Goal: Check status: Check status

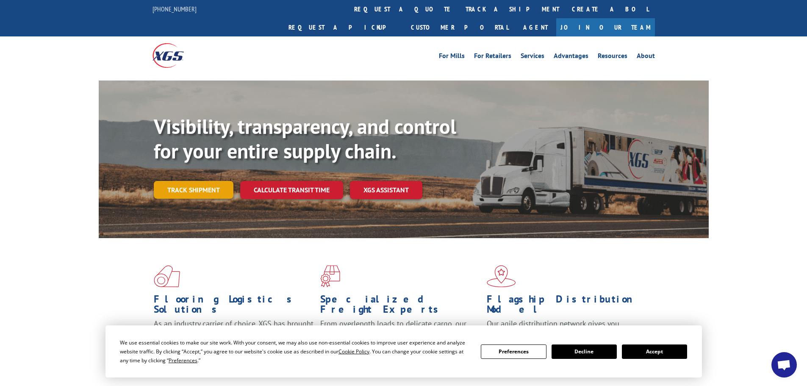
click at [214, 181] on link "Track shipment" at bounding box center [194, 190] width 80 height 18
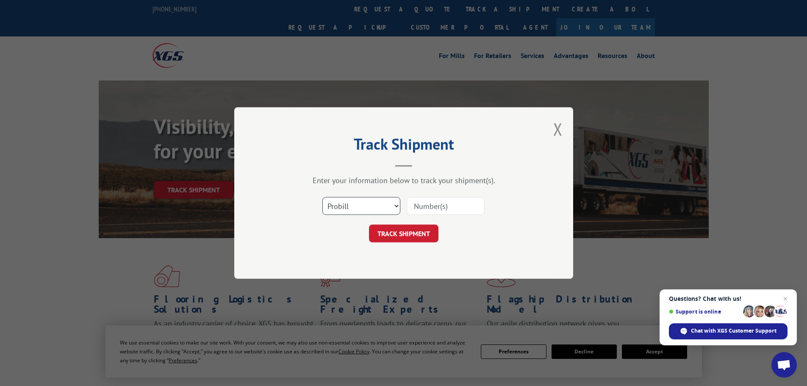
click at [366, 206] on select "Select category... Probill BOL PO" at bounding box center [361, 206] width 78 height 18
select select "bol"
click at [322, 197] on select "Select category... Probill BOL PO" at bounding box center [361, 206] width 78 height 18
click at [424, 208] on input at bounding box center [446, 206] width 78 height 18
paste input "2863545."
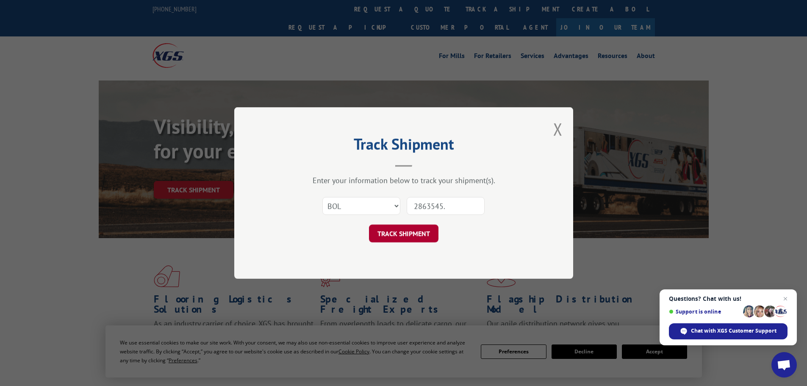
type input "2863545."
click at [407, 230] on button "TRACK SHIPMENT" at bounding box center [403, 233] width 69 height 18
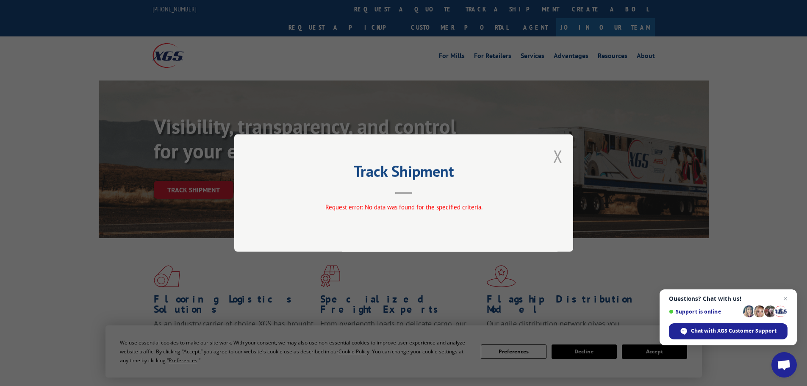
click at [557, 154] on button "Close modal" at bounding box center [557, 156] width 9 height 22
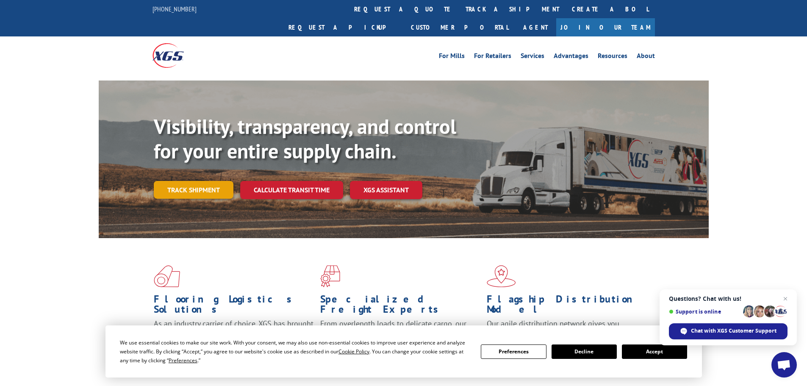
click at [183, 181] on link "Track shipment" at bounding box center [194, 190] width 80 height 18
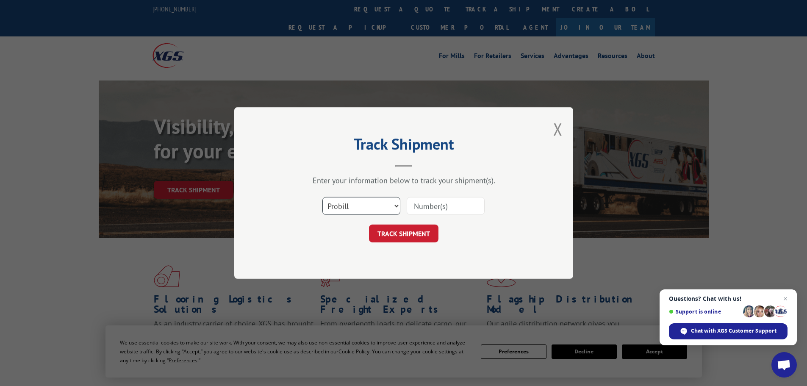
click at [349, 209] on select "Select category... Probill BOL PO" at bounding box center [361, 206] width 78 height 18
select select "bol"
click at [322, 197] on select "Select category... Probill BOL PO" at bounding box center [361, 206] width 78 height 18
click at [438, 211] on input at bounding box center [446, 206] width 78 height 18
paste input "2863545."
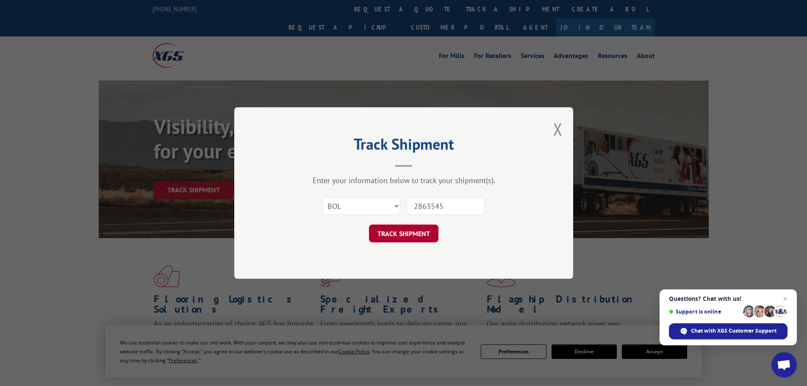
type input "2863545"
click at [410, 235] on button "TRACK SHIPMENT" at bounding box center [403, 233] width 69 height 18
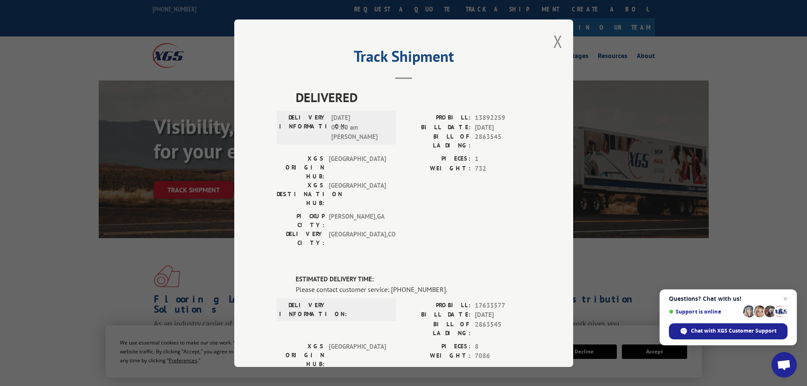
drag, startPoint x: 555, startPoint y: 39, endPoint x: 526, endPoint y: 32, distance: 29.2
click at [555, 39] on button "Close modal" at bounding box center [557, 41] width 9 height 22
